Goal: Check status

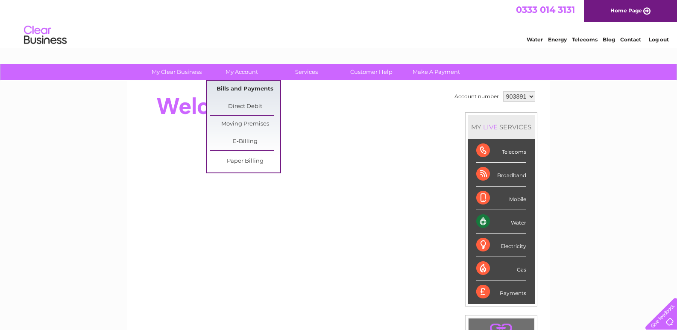
click at [243, 87] on link "Bills and Payments" at bounding box center [245, 89] width 71 height 17
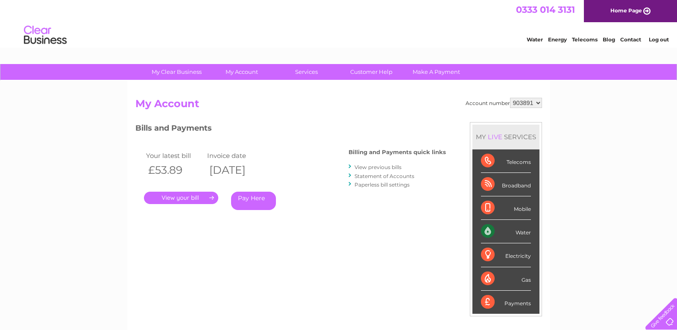
click at [184, 198] on link "." at bounding box center [181, 198] width 74 height 12
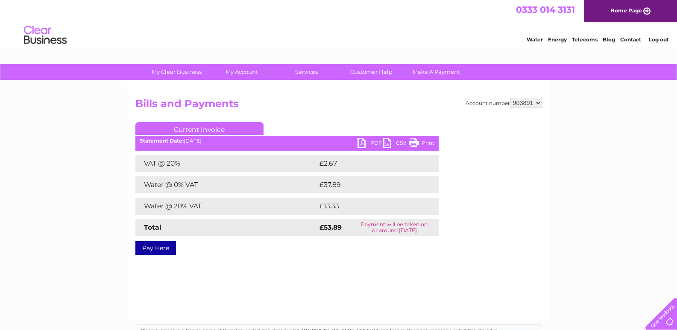
click at [371, 144] on link "PDF" at bounding box center [371, 144] width 26 height 12
click at [372, 142] on link "PDF" at bounding box center [371, 144] width 26 height 12
